Goal: Submit feedback/report problem

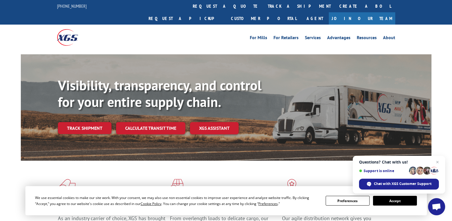
scroll to position [900, 0]
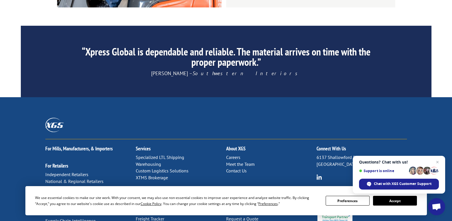
click at [226, 168] on link "Contact Us" at bounding box center [236, 171] width 21 height 6
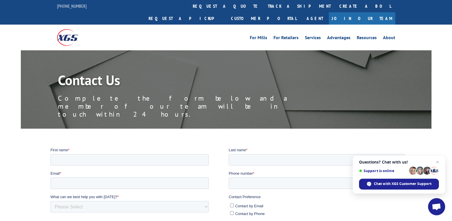
scroll to position [86, 0]
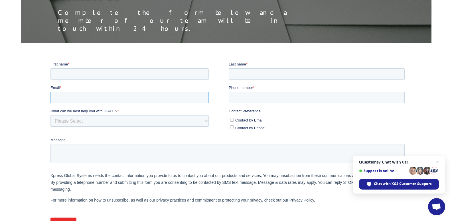
click at [131, 104] on fieldset "Email * Phone number *" at bounding box center [228, 95] width 357 height 23
type input "[EMAIL_ADDRESS][DOMAIN_NAME]"
drag, startPoint x: 157, startPoint y: 95, endPoint x: 106, endPoint y: 62, distance: 60.4
drag, startPoint x: 104, startPoint y: 64, endPoint x: 111, endPoint y: 71, distance: 10.1
click at [104, 65] on label "First name *" at bounding box center [139, 64] width 178 height 6
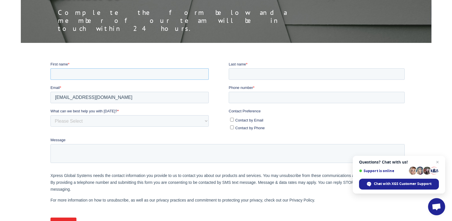
click at [104, 68] on input "First name *" at bounding box center [129, 73] width 158 height 11
click at [108, 73] on input "First name *" at bounding box center [129, 73] width 158 height 11
type input "Faith"
click at [376, 76] on input "Last name *" at bounding box center [317, 73] width 176 height 11
type input "Davidson"
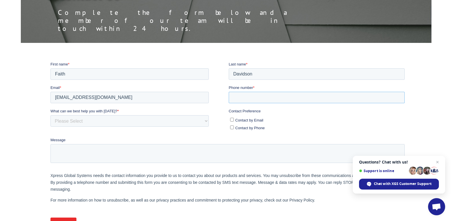
click at [271, 100] on input "Phone number *" at bounding box center [317, 96] width 176 height 11
type input "13855190390"
click at [240, 126] on span "Contact by Phone" at bounding box center [249, 127] width 29 height 4
click at [234, 126] on input "Contact by Phone" at bounding box center [232, 127] width 4 height 4
checkbox input "true"
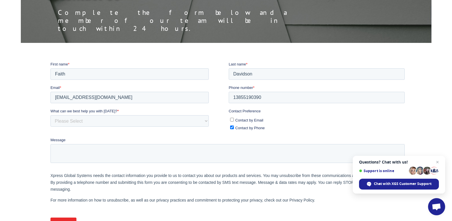
click at [241, 122] on span "Contact by Email" at bounding box center [249, 120] width 28 height 4
click at [234, 121] on input "Contact by Email" at bounding box center [232, 119] width 4 height 4
checkbox input "true"
click at [244, 127] on span "Contact by Phone" at bounding box center [249, 127] width 29 height 4
click at [234, 127] on input "Contact by Phone" at bounding box center [232, 127] width 4 height 4
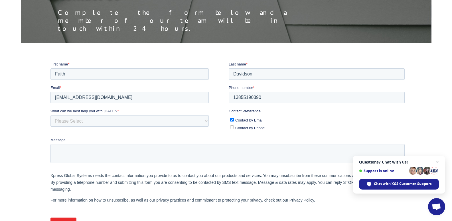
checkbox input "false"
click at [150, 124] on select "Please Select Quoting, Opening New Account, or New Business Opportunity Shipmen…" at bounding box center [129, 120] width 158 height 11
select select "Other"
click at [50, 115] on select "Please Select Quoting, Opening New Account, or New Business Opportunity Shipmen…" at bounding box center [129, 120] width 158 height 11
click at [109, 162] on fieldset "Message" at bounding box center [228, 152] width 357 height 31
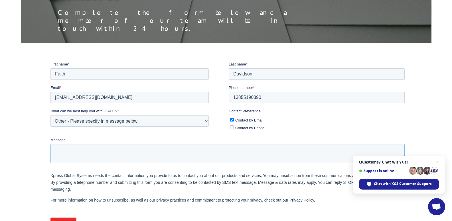
paste textarea "Recently I was in the neighborhood and I thought I would reach out to offer a p…"
type textarea "Recently I was in the neighborhood and I thought I would reach out to offer a p…"
click at [54, 220] on input "Submit" at bounding box center [63, 222] width 26 height 11
drag, startPoint x: 65, startPoint y: 220, endPoint x: 98, endPoint y: 254, distance: 47.8
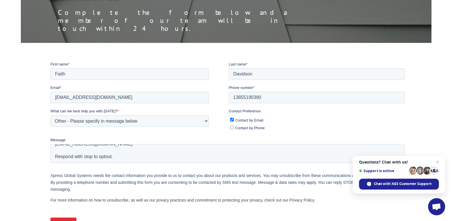
click at [65, 220] on input "Submit" at bounding box center [63, 222] width 26 height 11
drag, startPoint x: 66, startPoint y: 221, endPoint x: 305, endPoint y: 218, distance: 239.5
click at [68, 220] on input "Submit" at bounding box center [63, 222] width 26 height 11
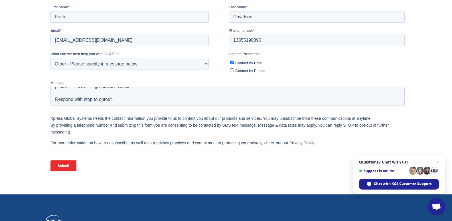
click at [433, 209] on span "Open chat" at bounding box center [436, 207] width 9 height 8
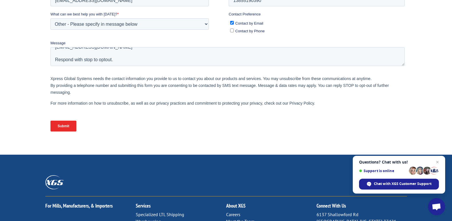
scroll to position [114, 0]
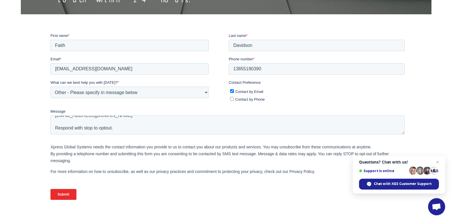
drag, startPoint x: 67, startPoint y: 188, endPoint x: 63, endPoint y: 190, distance: 4.0
click at [65, 189] on input "Submit" at bounding box center [63, 193] width 26 height 11
click at [63, 191] on input "Submit" at bounding box center [63, 193] width 26 height 11
